Goal: Information Seeking & Learning: Learn about a topic

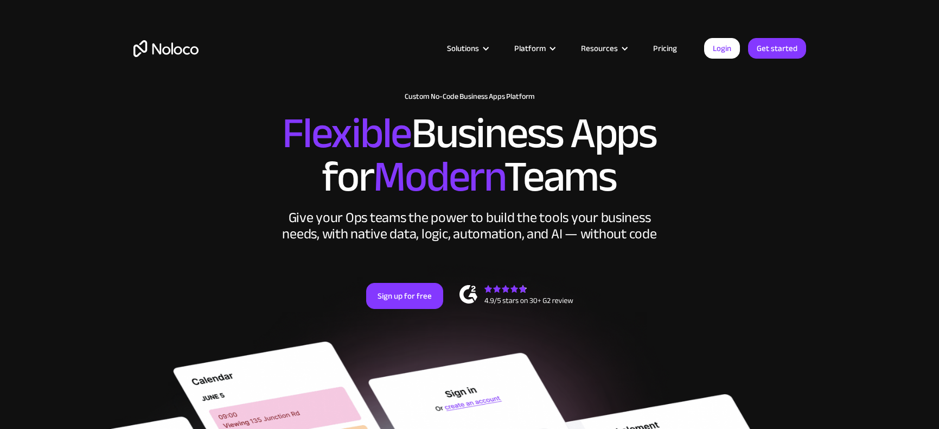
click at [669, 48] on link "Pricing" at bounding box center [665, 48] width 51 height 14
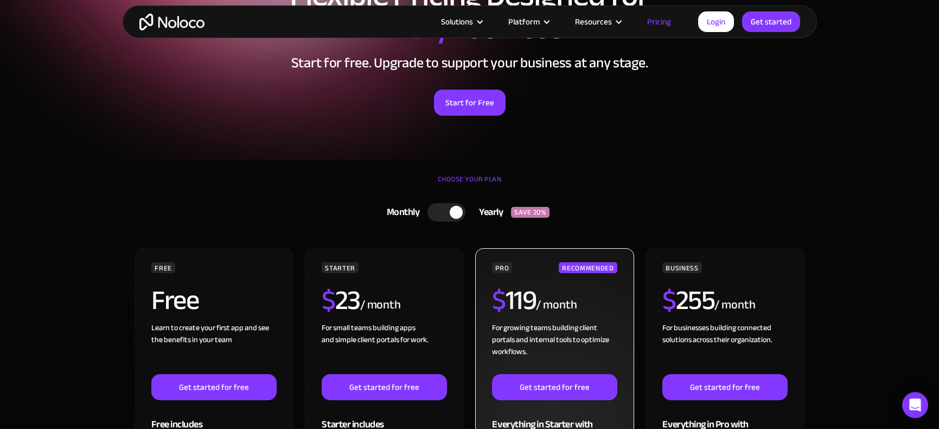
scroll to position [127, 0]
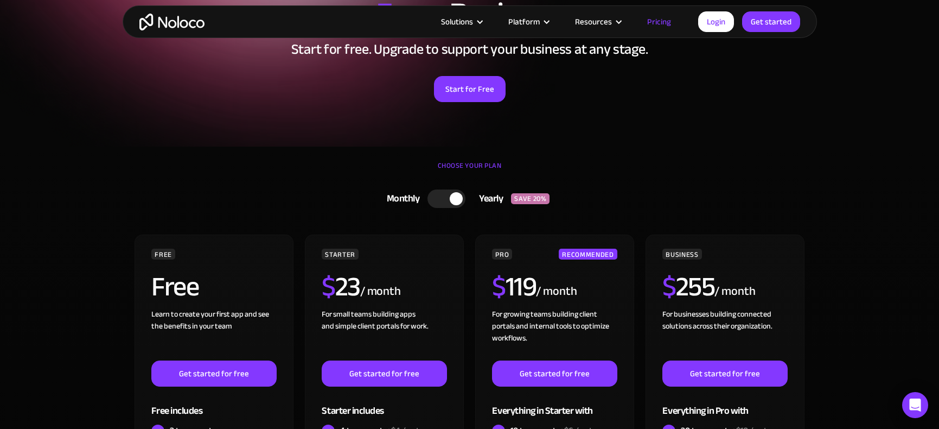
click at [436, 198] on div at bounding box center [447, 198] width 38 height 18
click at [459, 200] on div at bounding box center [451, 198] width 38 height 18
click at [435, 199] on div at bounding box center [447, 198] width 38 height 18
click at [659, 20] on link "Pricing" at bounding box center [659, 22] width 51 height 14
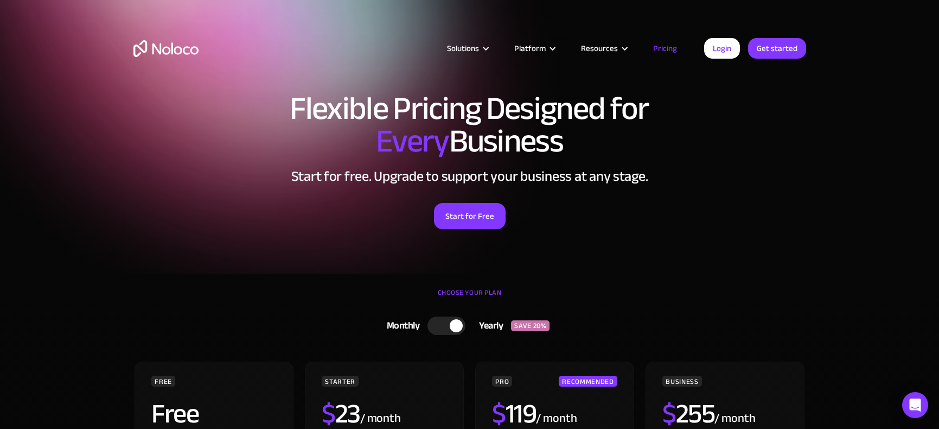
click at [668, 52] on link "Pricing" at bounding box center [665, 48] width 51 height 14
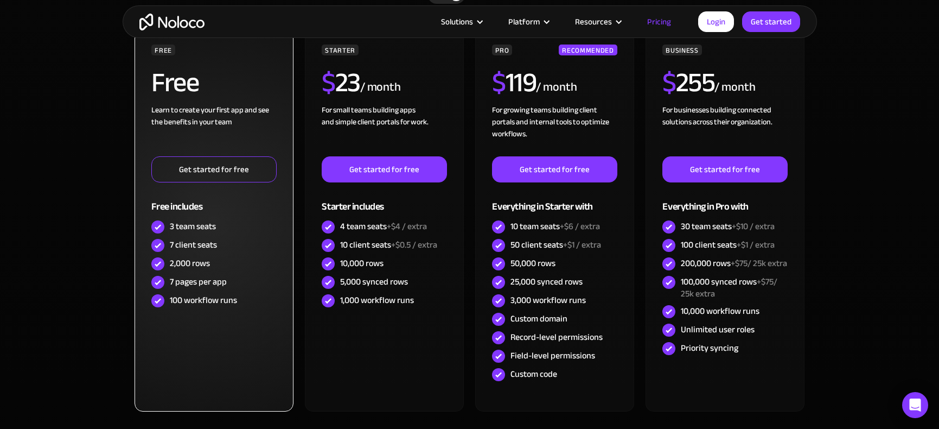
scroll to position [336, 0]
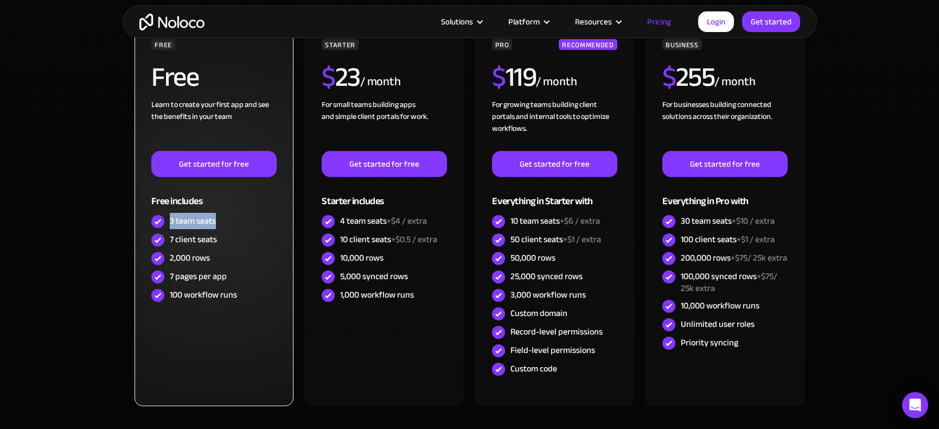
drag, startPoint x: 222, startPoint y: 222, endPoint x: 170, endPoint y: 220, distance: 52.1
click at [170, 220] on div "3 team seats" at bounding box center [213, 221] width 125 height 18
copy div "3 team seats"
drag, startPoint x: 209, startPoint y: 257, endPoint x: 171, endPoint y: 257, distance: 38.5
click at [171, 257] on div "2,000 rows" at bounding box center [190, 258] width 40 height 12
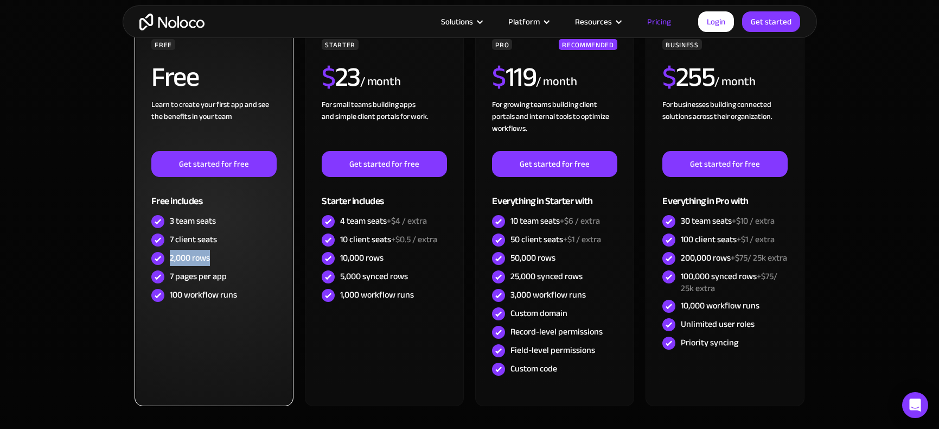
copy div "2,000 rows"
drag, startPoint x: 227, startPoint y: 277, endPoint x: 170, endPoint y: 278, distance: 57.0
click at [170, 278] on div "7 pages per app" at bounding box center [213, 277] width 125 height 18
copy div "7 pages per app"
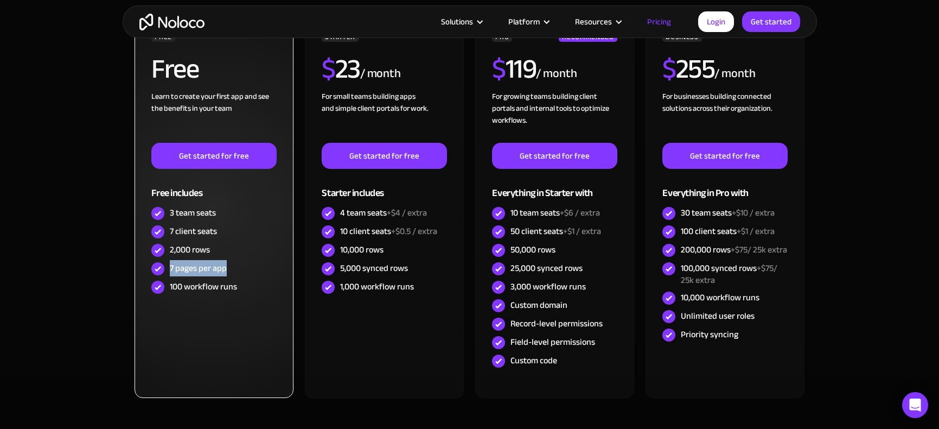
scroll to position [347, 0]
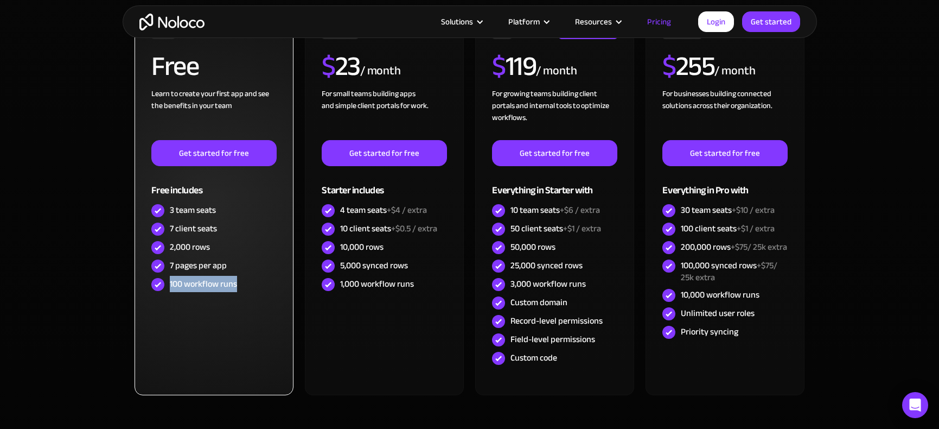
drag, startPoint x: 171, startPoint y: 285, endPoint x: 238, endPoint y: 285, distance: 66.7
click at [238, 285] on div "100 workflow runs" at bounding box center [213, 284] width 125 height 18
copy div "100 workflow runs"
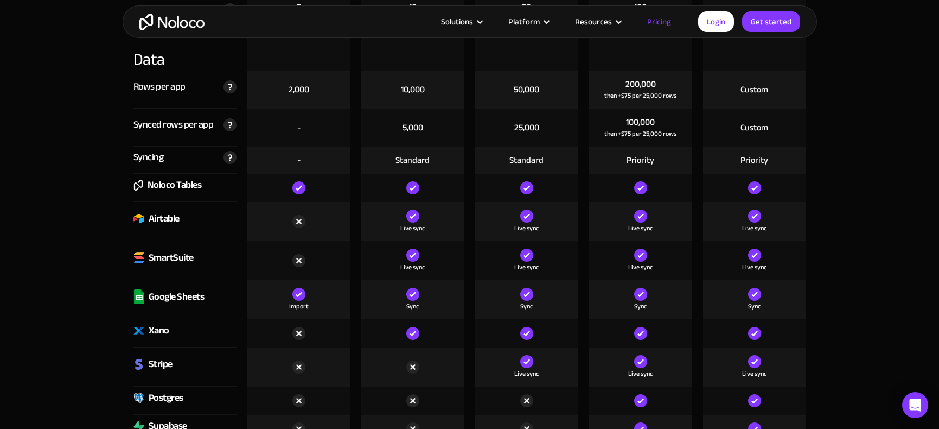
scroll to position [1442, 0]
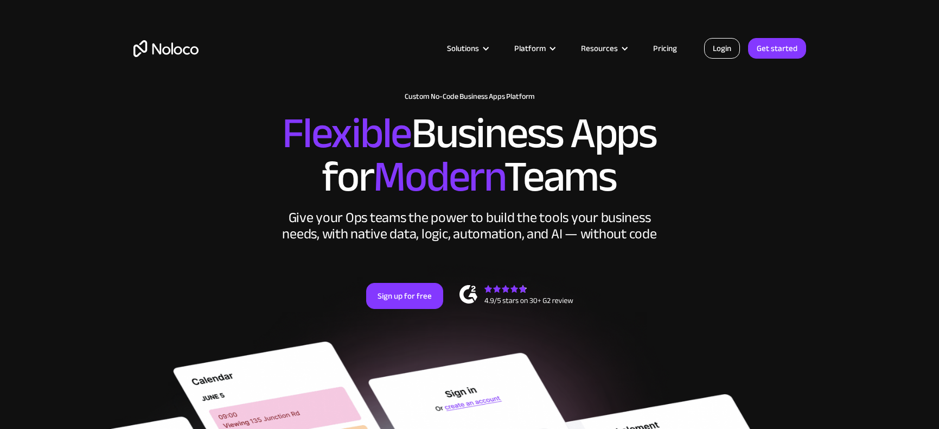
click at [718, 47] on link "Login" at bounding box center [722, 48] width 36 height 21
